Goal: Transaction & Acquisition: Purchase product/service

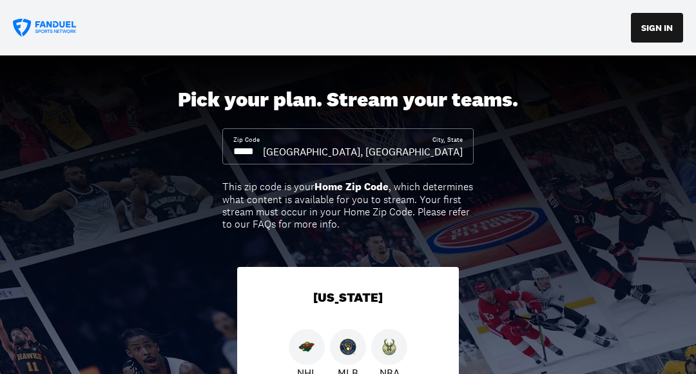
click at [263, 153] on input at bounding box center [248, 151] width 30 height 14
click at [263, 141] on div "Zip Code" at bounding box center [248, 146] width 30 height 23
click at [263, 148] on input at bounding box center [248, 151] width 30 height 14
click at [263, 151] on input at bounding box center [248, 151] width 30 height 14
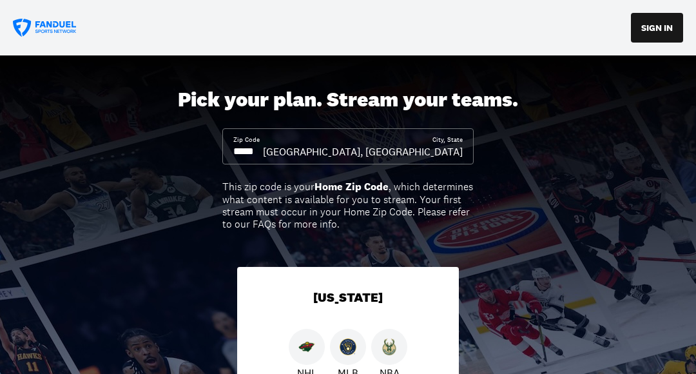
click at [454, 138] on div "City, State" at bounding box center [448, 139] width 30 height 9
click at [263, 152] on input at bounding box center [248, 151] width 30 height 14
click at [263, 145] on input at bounding box center [248, 151] width 30 height 14
click at [451, 146] on div "[GEOGRAPHIC_DATA], [GEOGRAPHIC_DATA]" at bounding box center [363, 151] width 200 height 14
